Goal: Complete application form

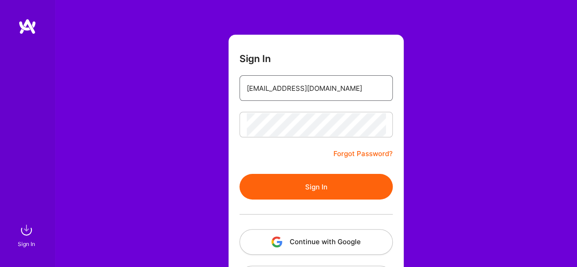
scroll to position [76, 0]
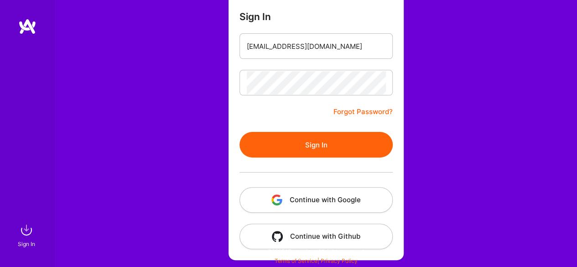
click at [305, 140] on button "Sign In" at bounding box center [315, 145] width 153 height 26
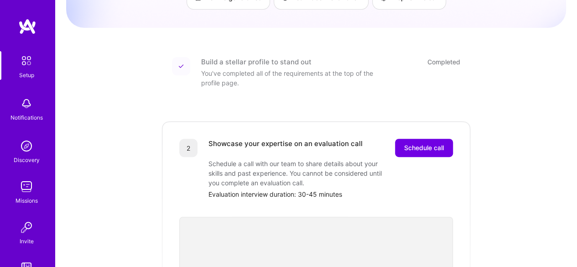
scroll to position [146, 0]
click at [423, 144] on span "Schedule call" at bounding box center [424, 148] width 40 height 9
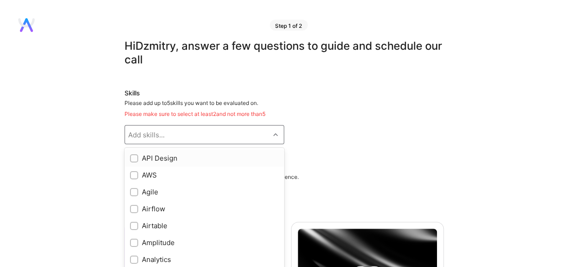
click at [259, 136] on div "Add skills..." at bounding box center [197, 134] width 145 height 18
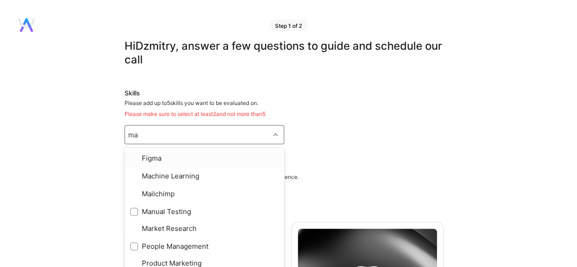
type input "man"
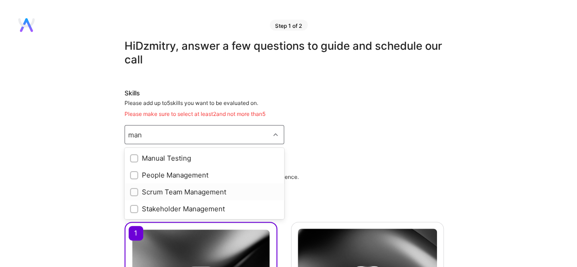
click at [135, 191] on input "checkbox" at bounding box center [135, 192] width 6 height 6
checkbox input "true"
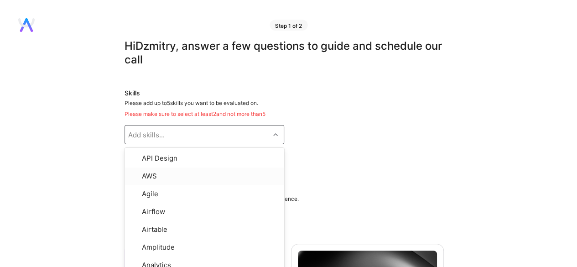
click at [346, 157] on div "Scrum Team Management" at bounding box center [284, 158] width 319 height 15
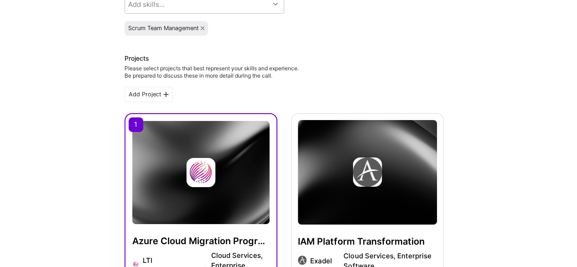
scroll to position [182, 0]
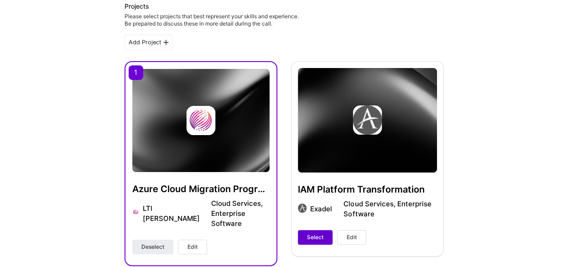
click at [314, 239] on span "Select" at bounding box center [315, 237] width 16 height 8
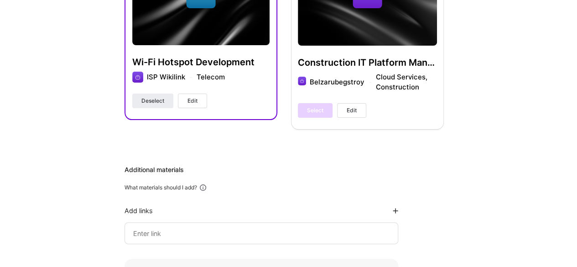
scroll to position [821, 0]
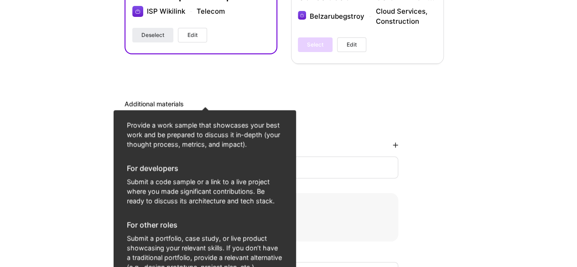
click at [203, 118] on icon at bounding box center [203, 122] width 8 height 8
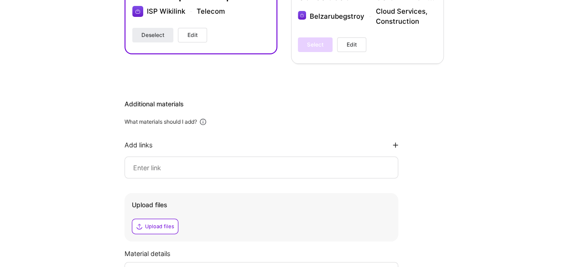
click at [203, 118] on icon at bounding box center [203, 122] width 8 height 8
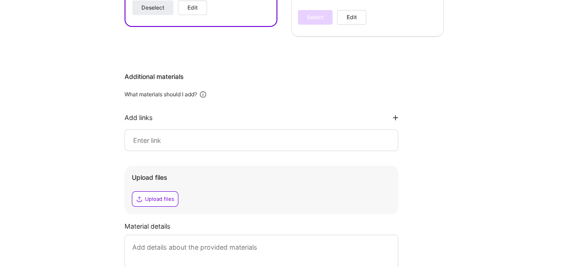
scroll to position [867, 0]
